Goal: Task Accomplishment & Management: Manage account settings

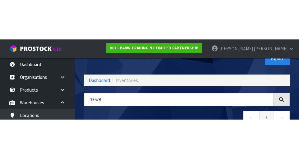
scroll to position [0, 114]
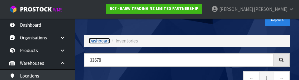
click at [96, 41] on link "Dashboard" at bounding box center [99, 41] width 21 height 6
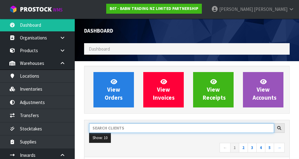
click at [114, 80] on input "text" at bounding box center [181, 128] width 185 height 10
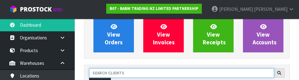
scroll to position [85, 0]
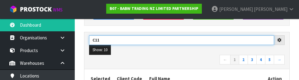
type input "C11"
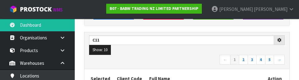
click at [153, 60] on nav "← 1 2 3 4 5 →" at bounding box center [186, 60] width 195 height 11
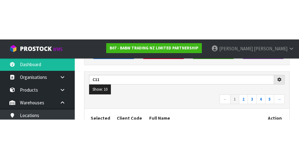
scroll to position [88, 0]
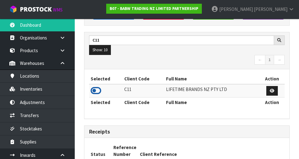
click at [97, 80] on icon at bounding box center [96, 90] width 11 height 9
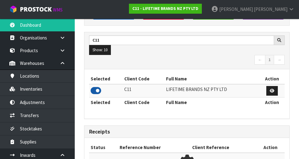
scroll to position [410, 215]
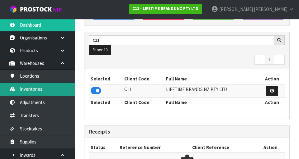
click at [49, 80] on link "Inventories" at bounding box center [37, 89] width 75 height 13
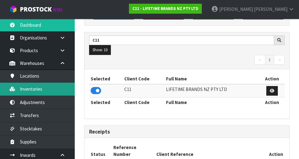
scroll to position [507, 215]
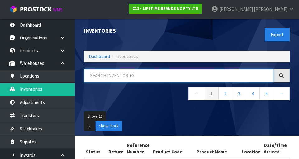
click at [123, 78] on input "text" at bounding box center [178, 75] width 189 height 13
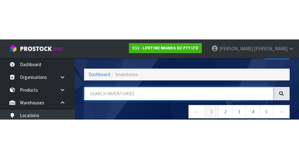
scroll to position [35, 0]
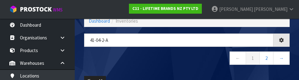
click at [162, 69] on div "41-04-2-a ← 1 2 →" at bounding box center [186, 53] width 215 height 38
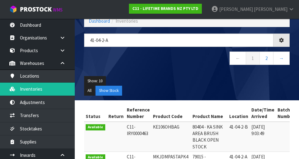
type input "41-04-2-A"
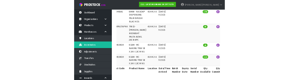
scroll to position [0, 0]
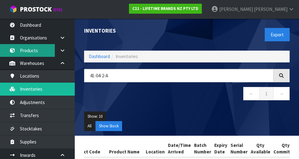
click at [33, 51] on link "Products" at bounding box center [37, 50] width 75 height 13
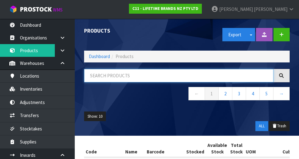
click at [121, 76] on input "text" at bounding box center [178, 75] width 189 height 13
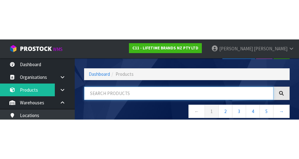
scroll to position [35, 0]
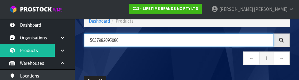
type input "5057982095086"
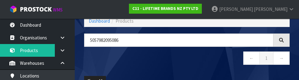
click at [181, 59] on nav "← 1 →" at bounding box center [186, 59] width 205 height 15
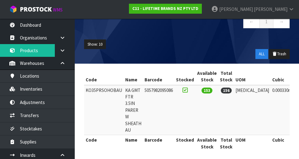
scroll to position [0, 0]
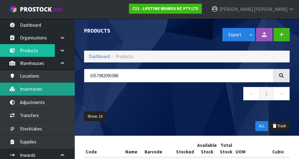
click at [44, 80] on link "Inventories" at bounding box center [37, 89] width 75 height 13
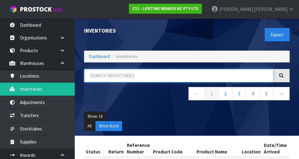
click at [114, 76] on input "text" at bounding box center [178, 75] width 189 height 13
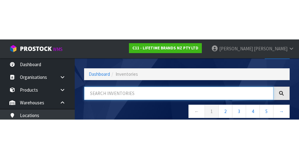
scroll to position [35, 0]
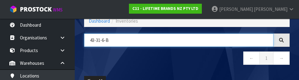
type input "43-31-6-B"
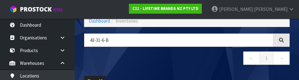
click at [217, 65] on nav "← 1 →" at bounding box center [186, 59] width 205 height 15
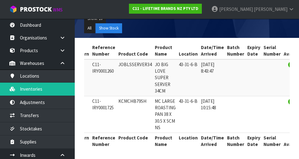
scroll to position [0, 129]
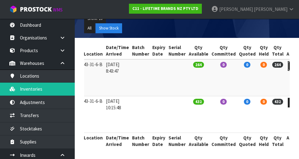
click at [291, 65] on icon at bounding box center [293, 66] width 5 height 4
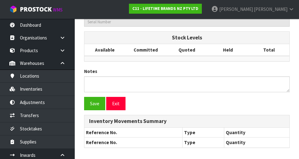
type input "JOBLSSERVER34"
type input "JO BIG LOVE SUPER SERVER 34CM"
type input "43-31-6-B"
type input "C11-IRY0001260"
type input "C11-REC0000040"
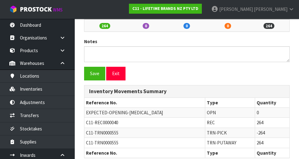
scroll to position [304, 0]
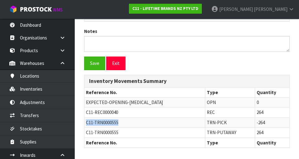
copy span "C11-TRN0000555"
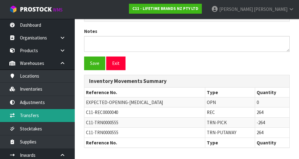
click at [41, 80] on link "Transfers" at bounding box center [37, 115] width 75 height 13
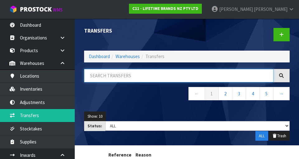
paste input "C11-TRN0000555"
type input "C11-TRN0000555"
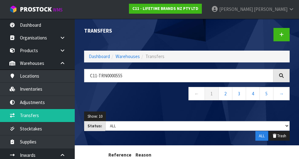
click at [140, 80] on nav "← 1 2 3 4 5 →" at bounding box center [186, 94] width 205 height 15
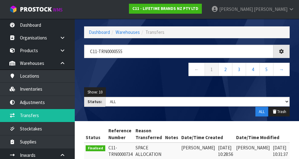
scroll to position [59, 0]
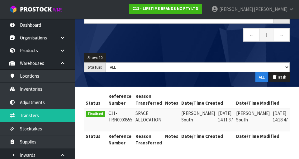
click at [292, 80] on link at bounding box center [298, 115] width 12 height 10
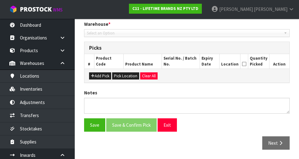
type input "[DATE]"
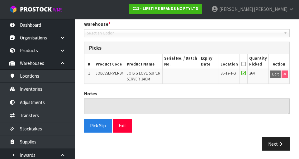
scroll to position [132, 0]
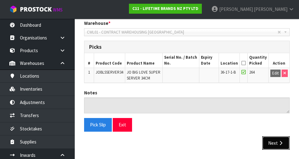
click at [277, 80] on icon "button" at bounding box center [280, 143] width 6 height 5
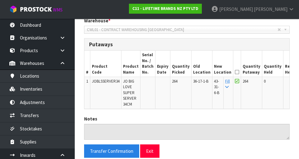
scroll to position [135, 0]
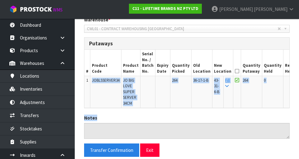
click at [197, 80] on td "36-17-1-B" at bounding box center [201, 92] width 21 height 32
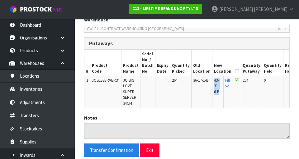
copy span "43-31-6-B"
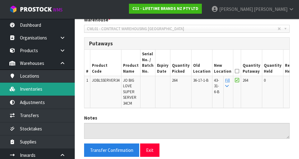
click at [48, 80] on link "Inventories" at bounding box center [37, 89] width 75 height 13
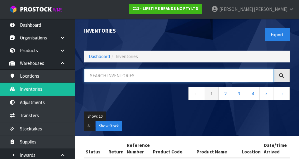
paste input "43-31-6-B"
type input "43-31-6-B"
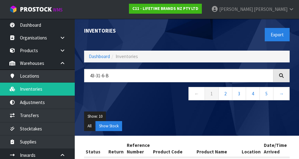
click at [213, 33] on div "Export" at bounding box center [240, 35] width 107 height 32
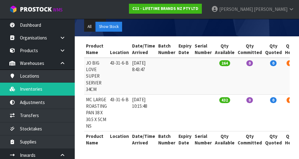
scroll to position [0, 129]
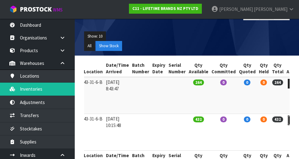
click at [287, 80] on link at bounding box center [293, 121] width 12 height 10
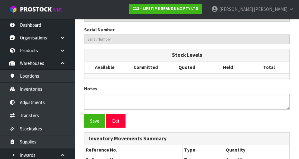
type input "KCMCHB79SH"
type input "MC LARGE ROASTING PAN 38 X 30.5 X 5CM NS"
type input "43-31-6-B"
type input "C11-IRY0001725"
type input "C11-REC0000062"
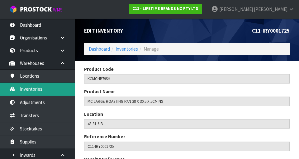
click at [43, 80] on link "Inventories" at bounding box center [37, 89] width 75 height 13
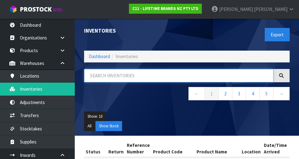
paste input "KCMCHB79SH"
type input "KCMCHB79SH"
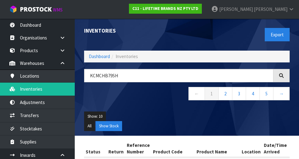
click at [185, 30] on div "Inventories" at bounding box center [132, 31] width 107 height 25
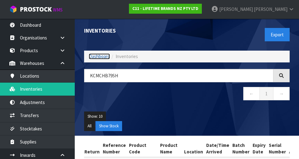
click at [107, 54] on link "Dashboard" at bounding box center [99, 56] width 21 height 6
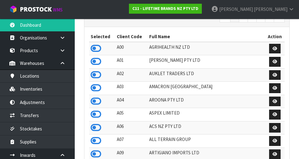
scroll to position [132, 0]
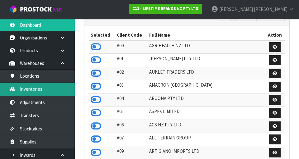
click at [39, 80] on link "Inventories" at bounding box center [37, 89] width 75 height 13
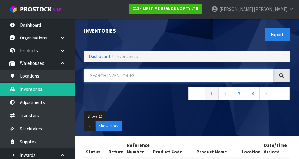
click at [148, 76] on input "text" at bounding box center [178, 75] width 189 height 13
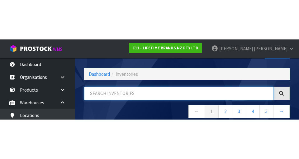
scroll to position [35, 0]
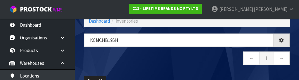
click at [187, 68] on div "KCMCHB19Sh ← 1 →" at bounding box center [186, 53] width 215 height 38
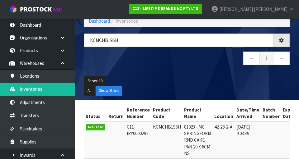
type input "KCMCHB19SH"
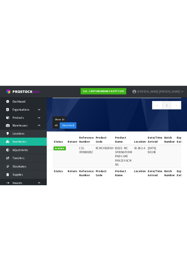
scroll to position [0, 0]
